Goal: Navigation & Orientation: Find specific page/section

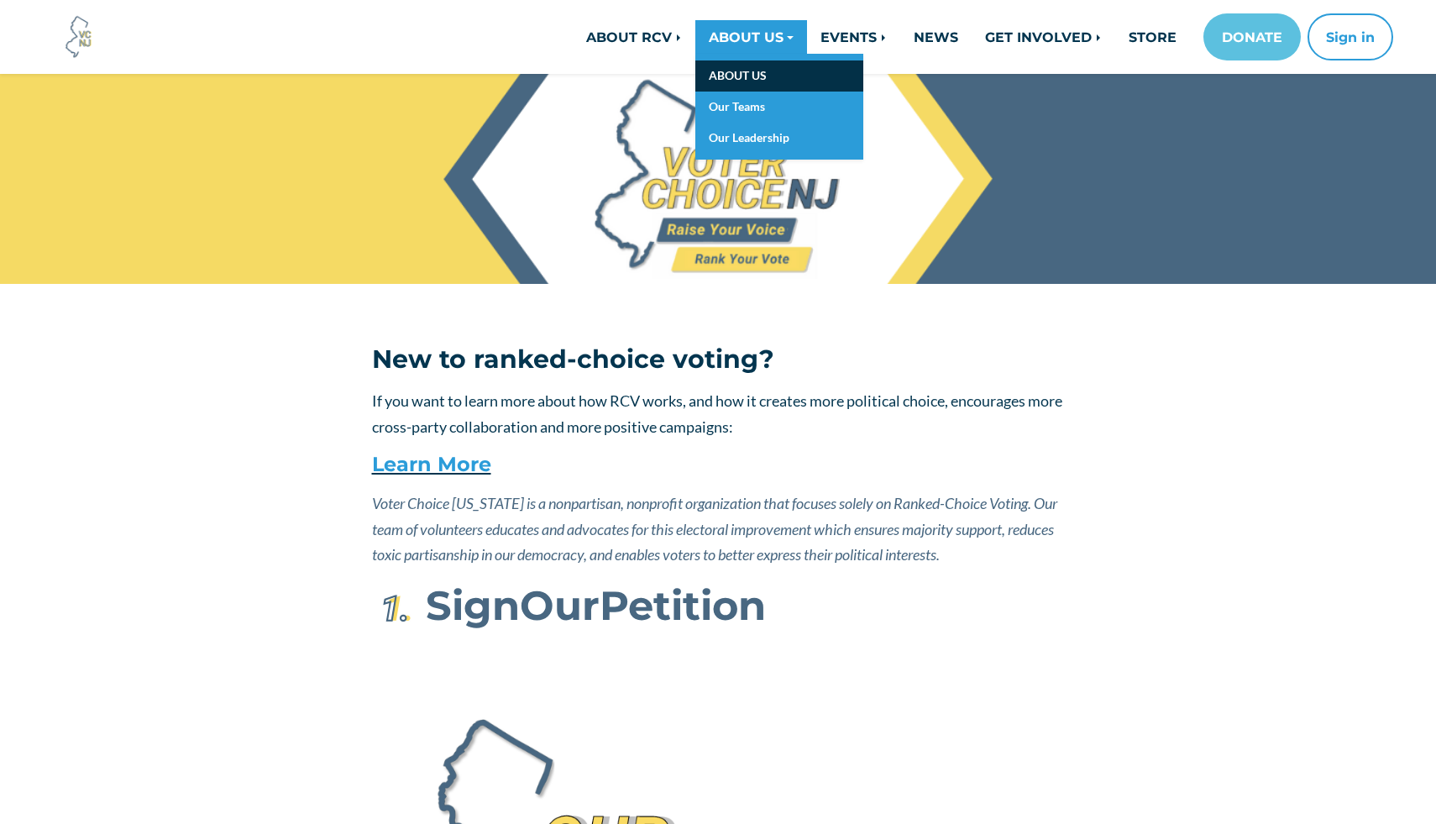
click at [733, 60] on link "ABOUT US" at bounding box center [779, 75] width 168 height 31
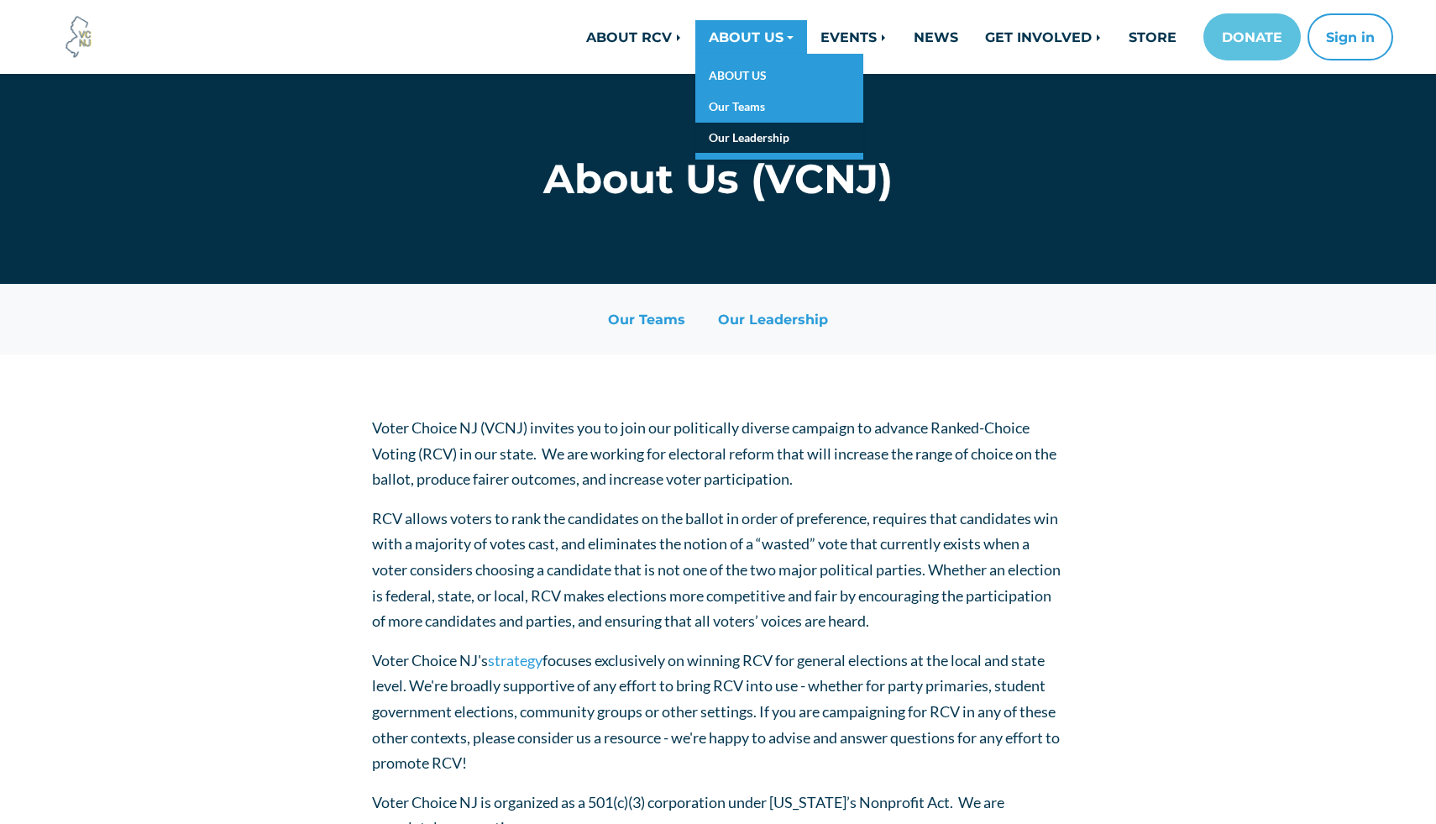
click at [755, 143] on link "Our Leadership" at bounding box center [779, 138] width 168 height 31
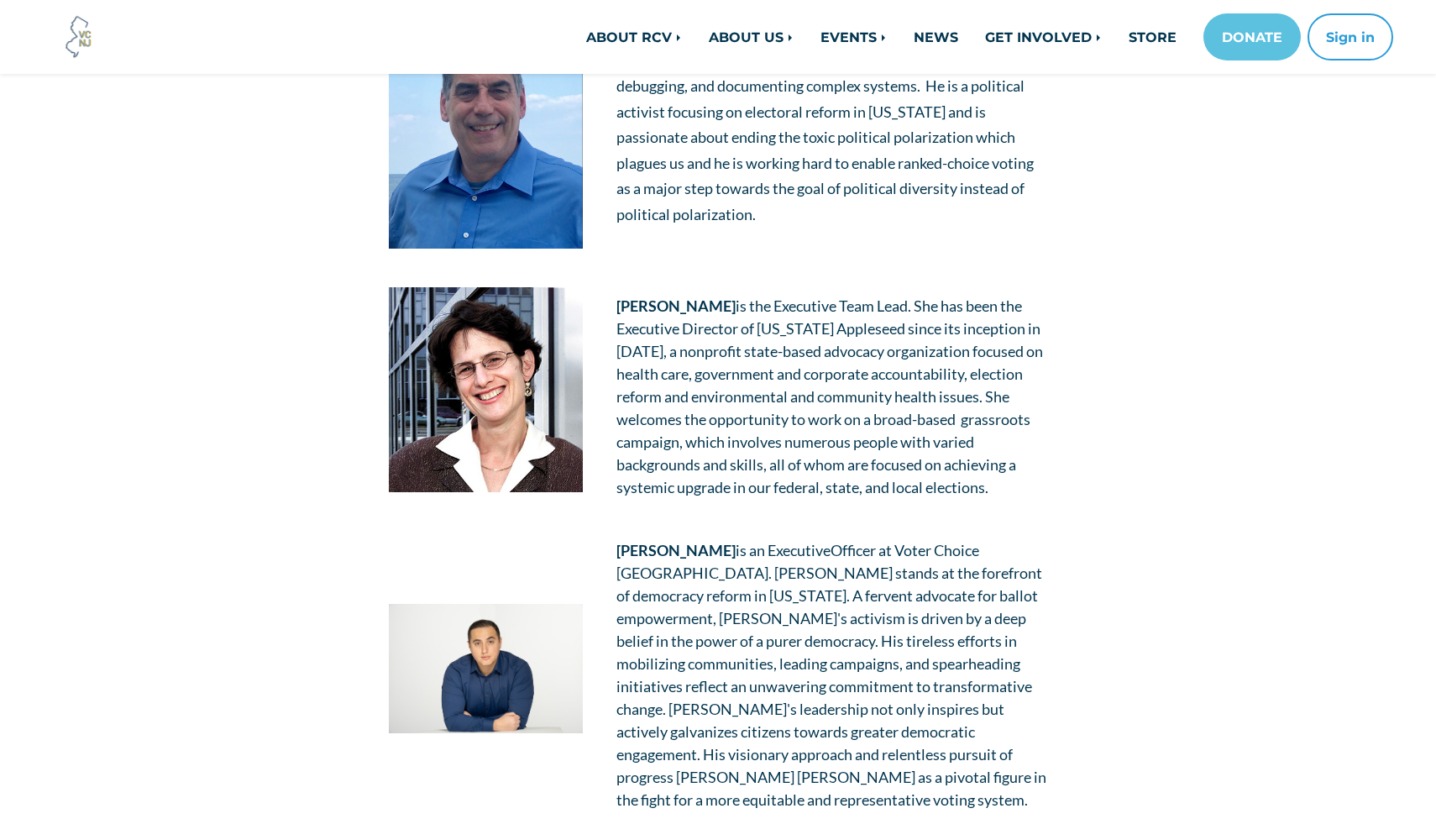
scroll to position [617, 0]
